Goal: Task Accomplishment & Management: Use online tool/utility

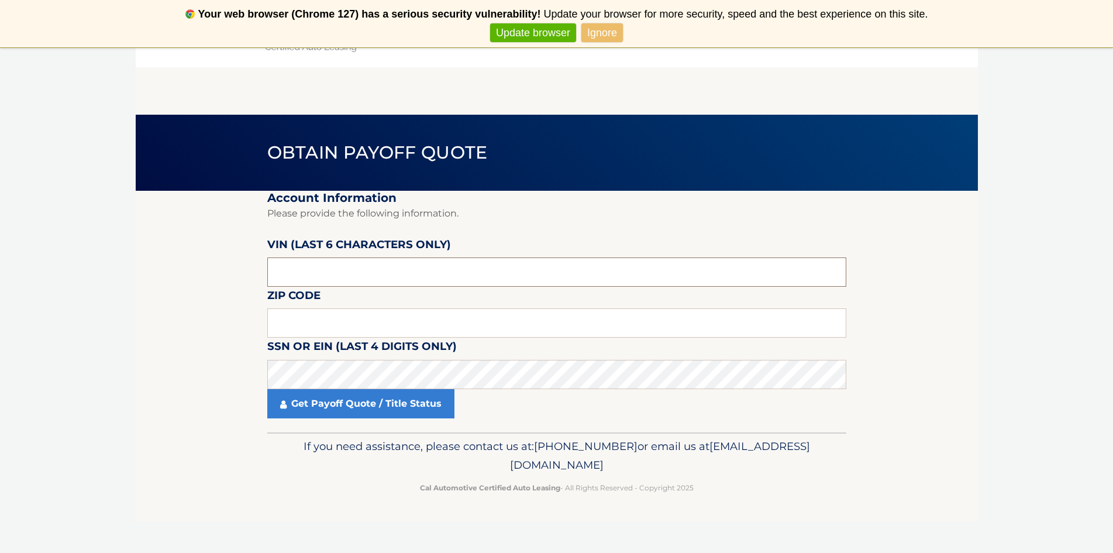
click at [343, 276] on input "text" at bounding box center [556, 271] width 579 height 29
type input "437392"
click at [325, 336] on input "text" at bounding box center [556, 322] width 579 height 29
type input "10312"
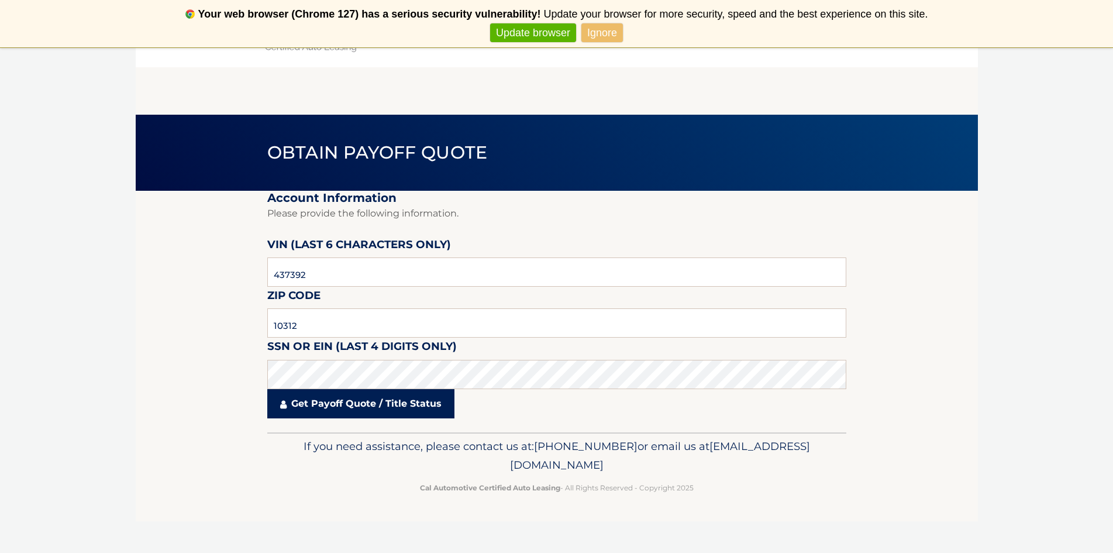
click at [371, 409] on link "Get Payoff Quote / Title Status" at bounding box center [360, 403] width 187 height 29
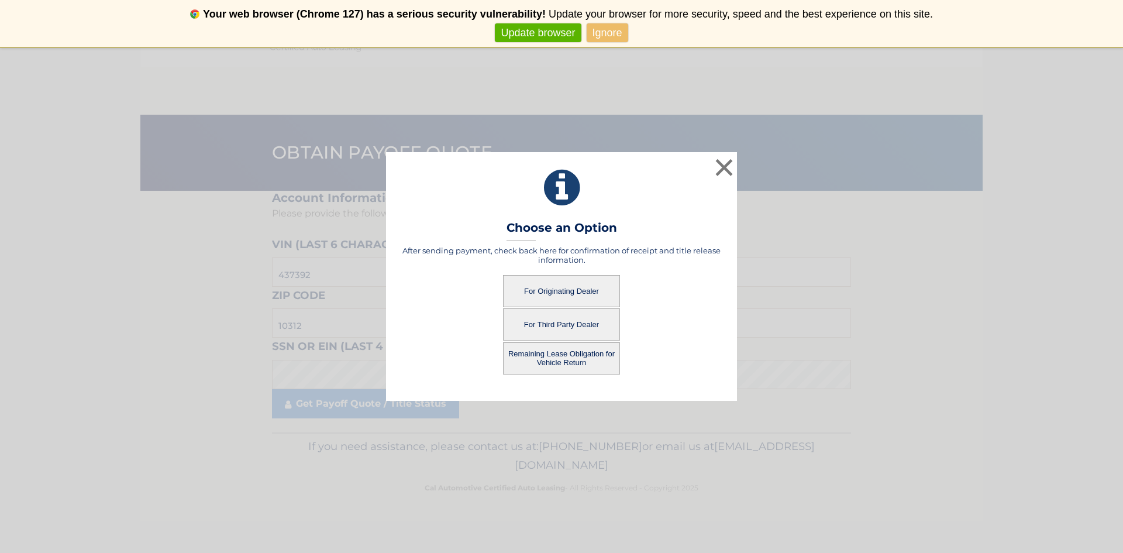
click at [539, 319] on button "For Third Party Dealer" at bounding box center [561, 324] width 117 height 32
click at [557, 325] on button "For Third Party Dealer" at bounding box center [561, 324] width 117 height 32
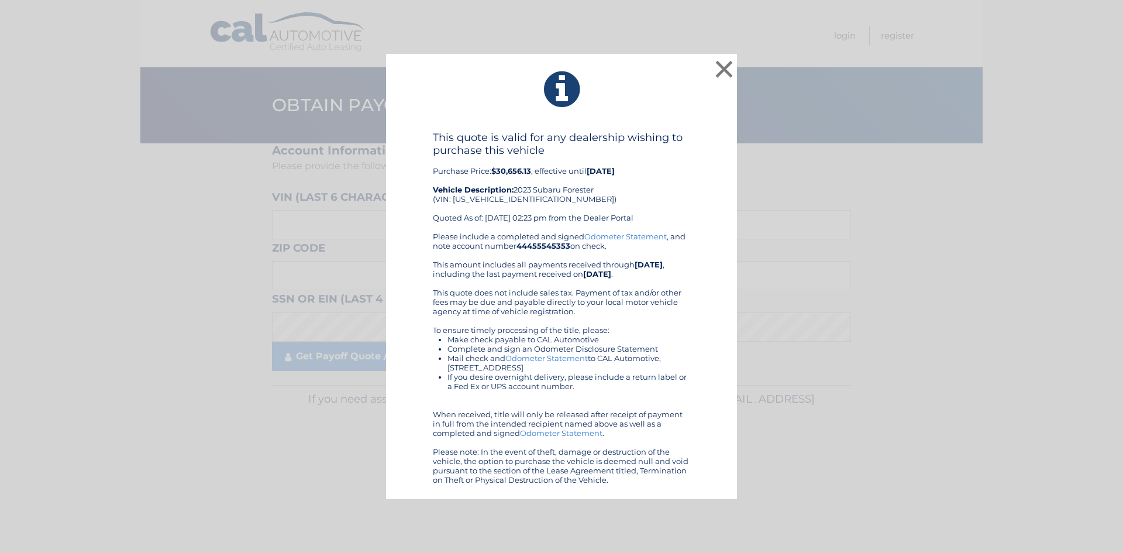
drag, startPoint x: 547, startPoint y: 23, endPoint x: 822, endPoint y: 218, distance: 337.2
click at [822, 218] on div "× This quote is valid for any dealership wishing to purchase this vehicle Purch…" at bounding box center [561, 277] width 1113 height 446
